Goal: Task Accomplishment & Management: Use online tool/utility

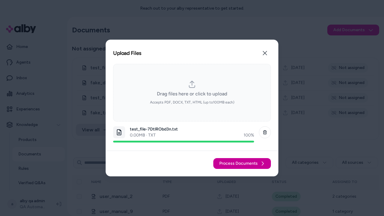
click at [243, 164] on span "Process Documents" at bounding box center [238, 164] width 38 height 6
